Goal: Task Accomplishment & Management: Use online tool/utility

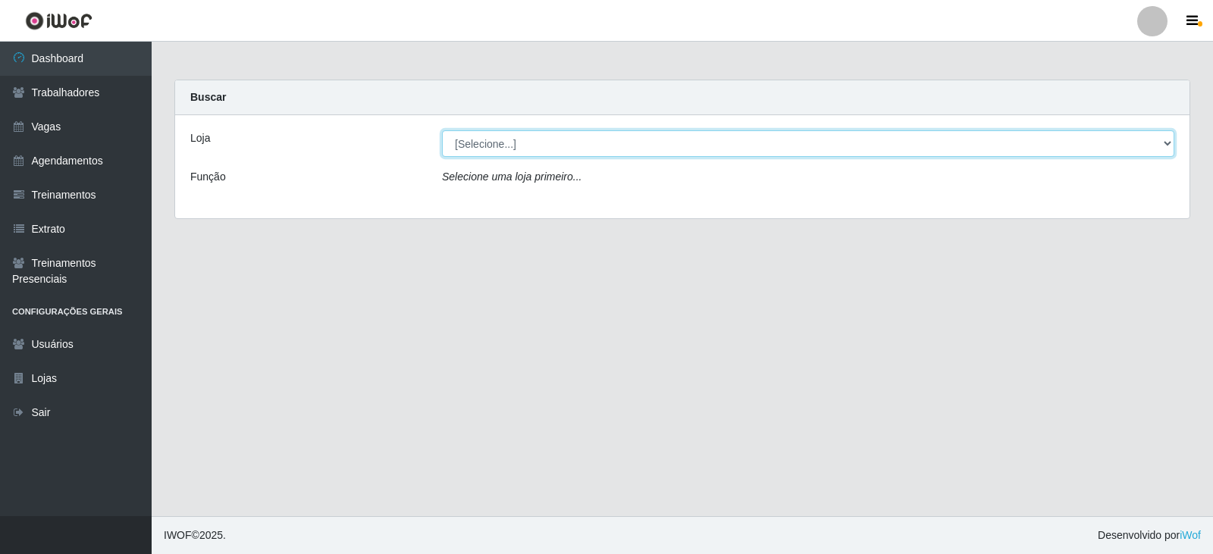
click at [533, 140] on select "[Selecione...] SuperFácil Atacado - Vale do Sol" at bounding box center [808, 143] width 732 height 27
select select "502"
click at [442, 130] on select "[Selecione...] SuperFácil Atacado - Vale do Sol" at bounding box center [808, 143] width 732 height 27
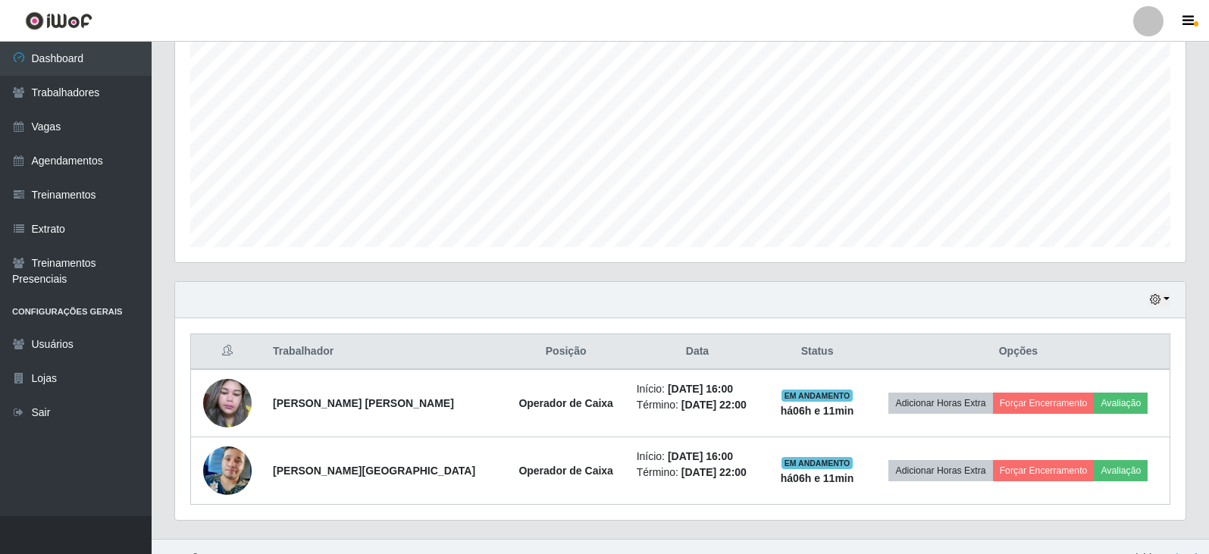
scroll to position [318, 0]
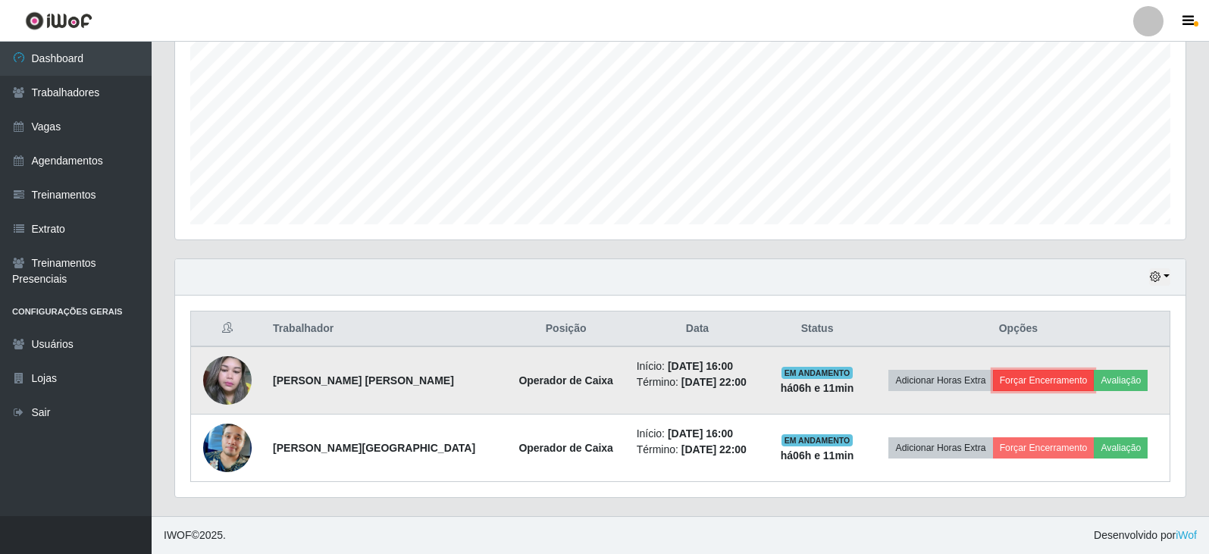
click at [1057, 374] on button "Forçar Encerramento" at bounding box center [1044, 380] width 102 height 21
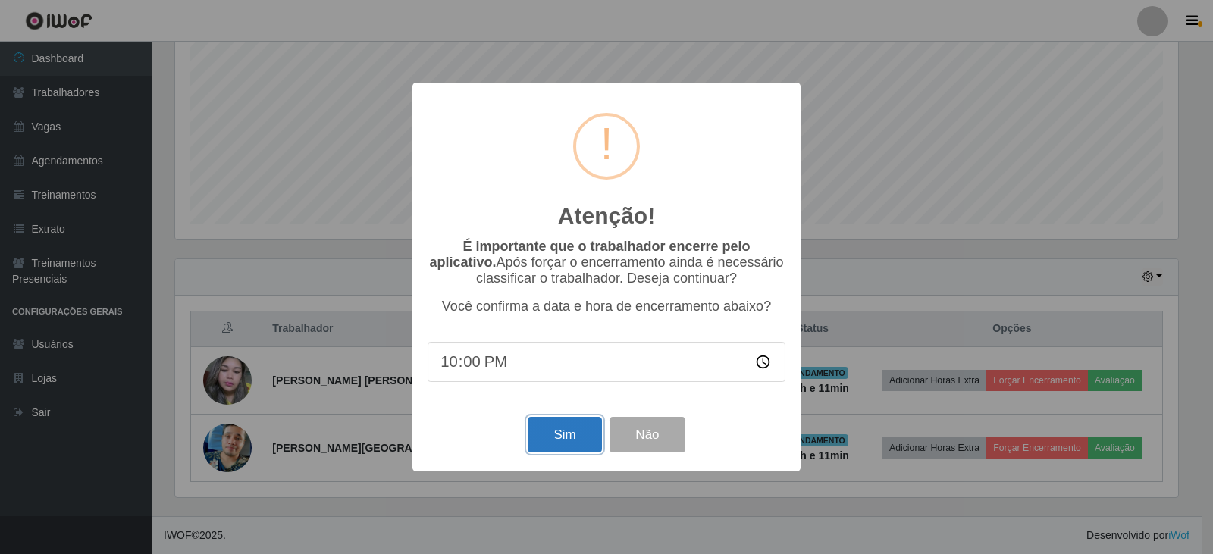
click at [555, 440] on button "Sim" at bounding box center [565, 435] width 74 height 36
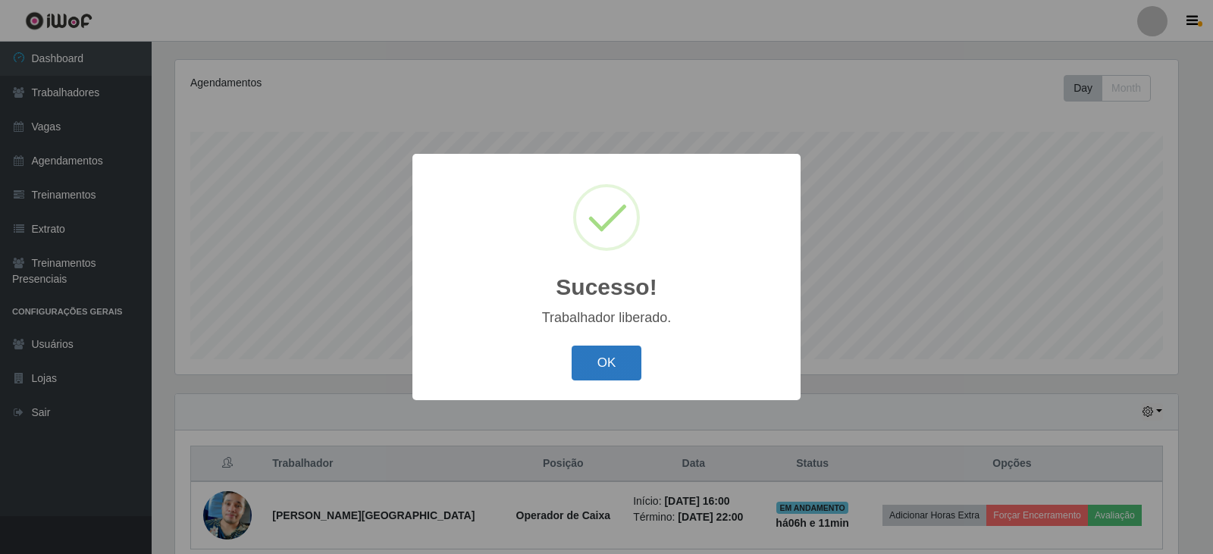
click at [594, 362] on button "OK" at bounding box center [607, 364] width 70 height 36
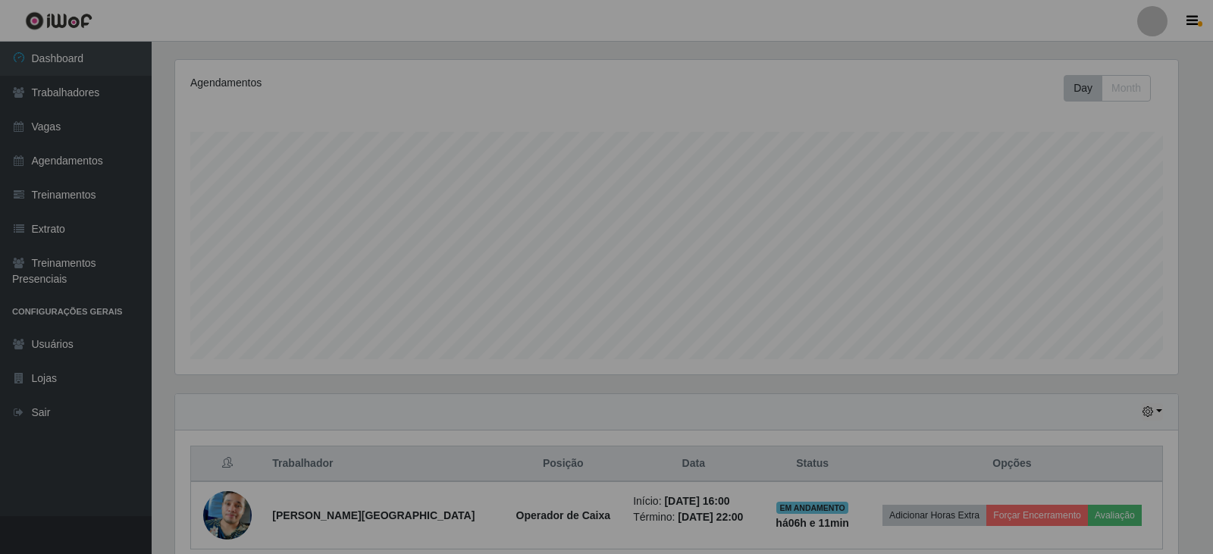
scroll to position [315, 1010]
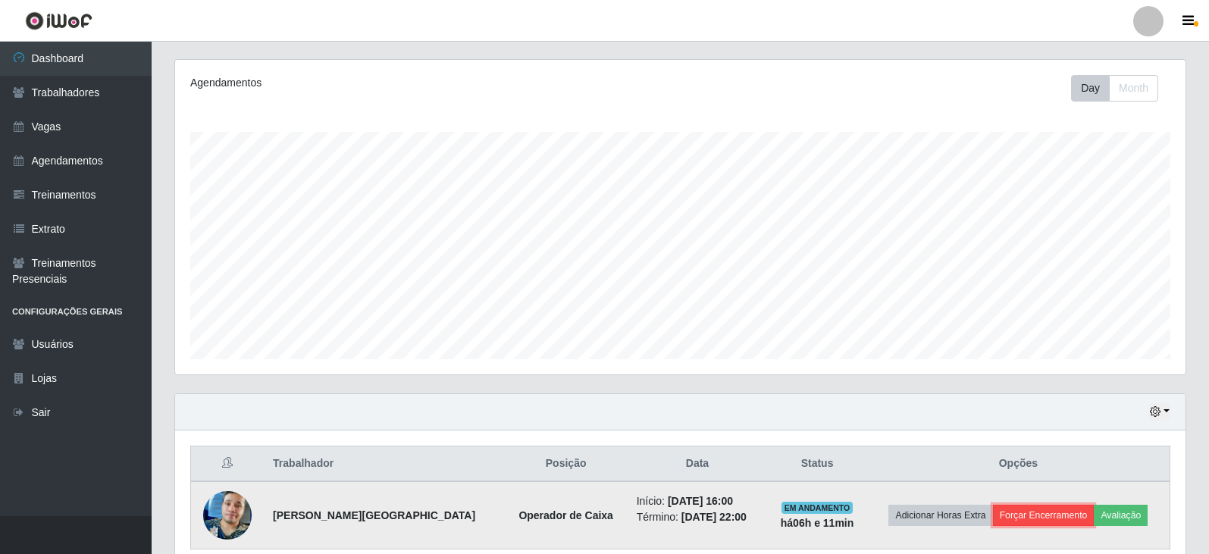
click at [1032, 521] on button "Forçar Encerramento" at bounding box center [1044, 515] width 102 height 21
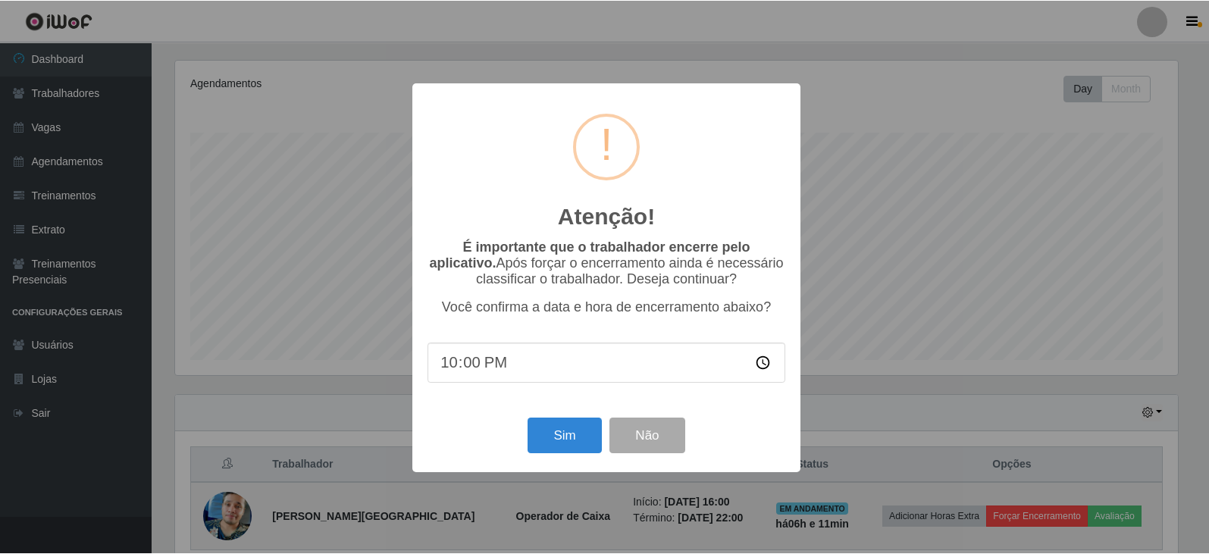
scroll to position [315, 1003]
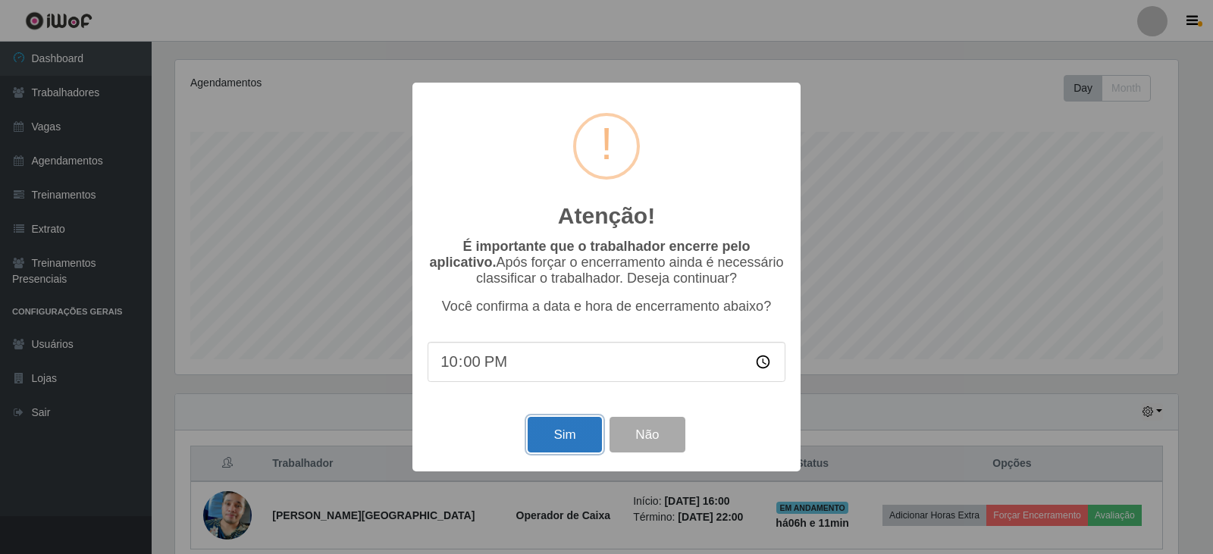
click at [537, 431] on button "Sim" at bounding box center [565, 435] width 74 height 36
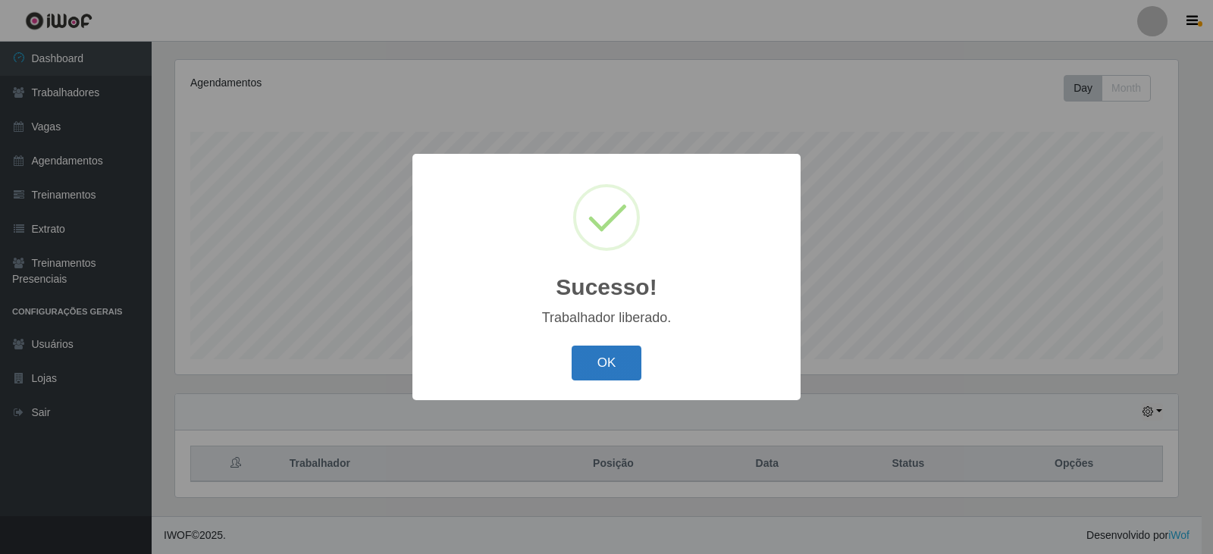
click at [594, 359] on button "OK" at bounding box center [607, 364] width 70 height 36
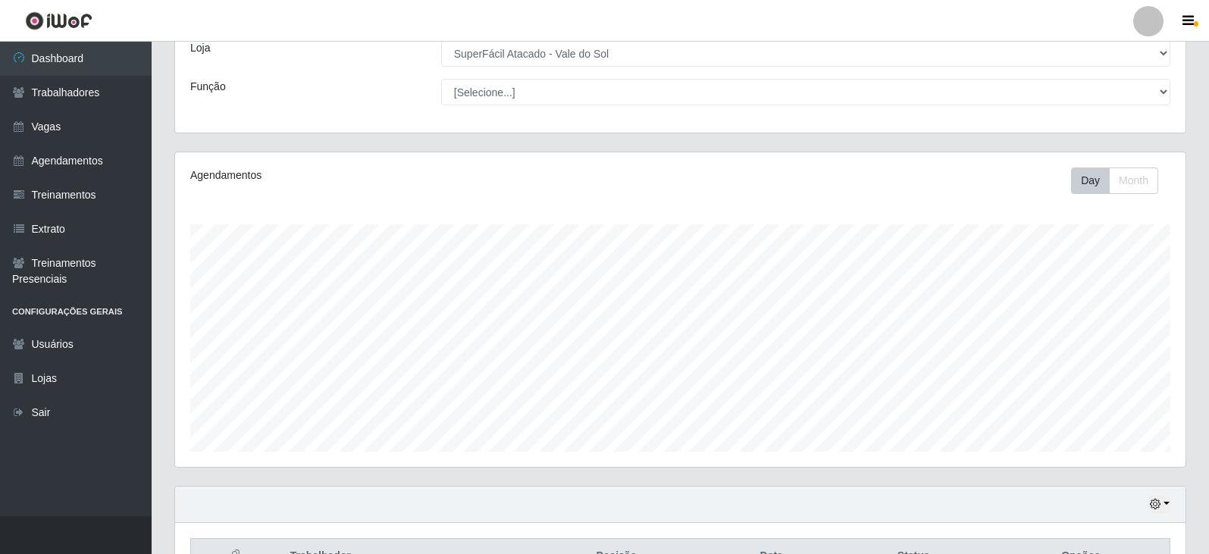
scroll to position [0, 0]
